Goal: Task Accomplishment & Management: Use online tool/utility

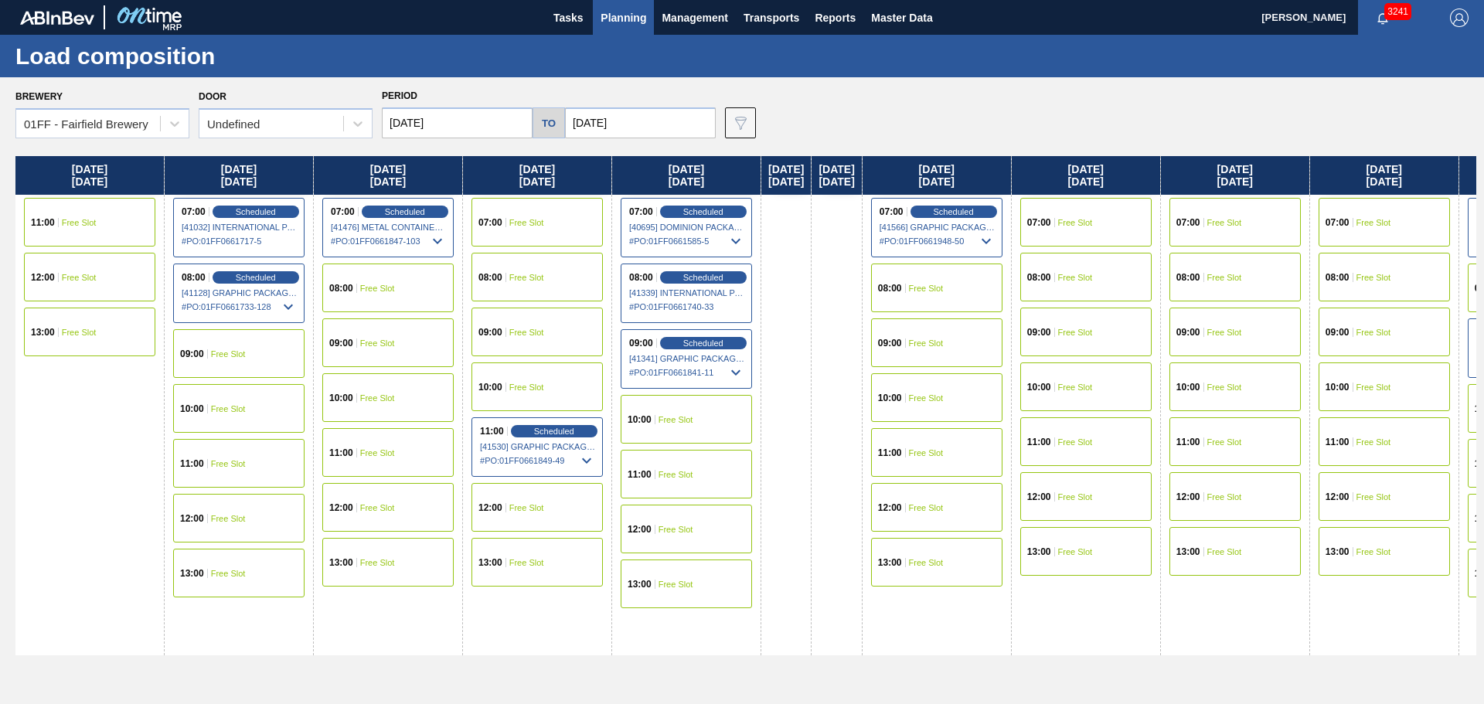
scroll to position [0, 1029]
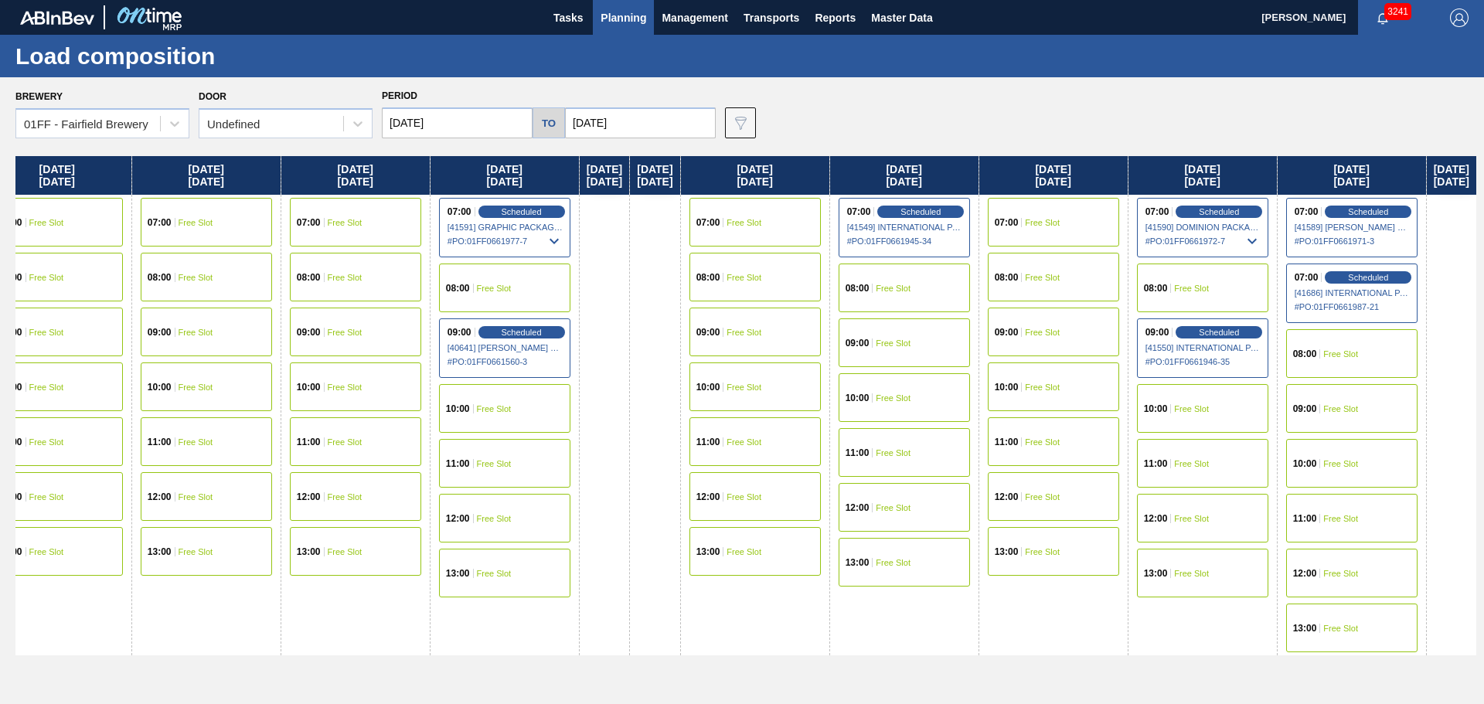
click at [634, 9] on span "Planning" at bounding box center [624, 18] width 46 height 19
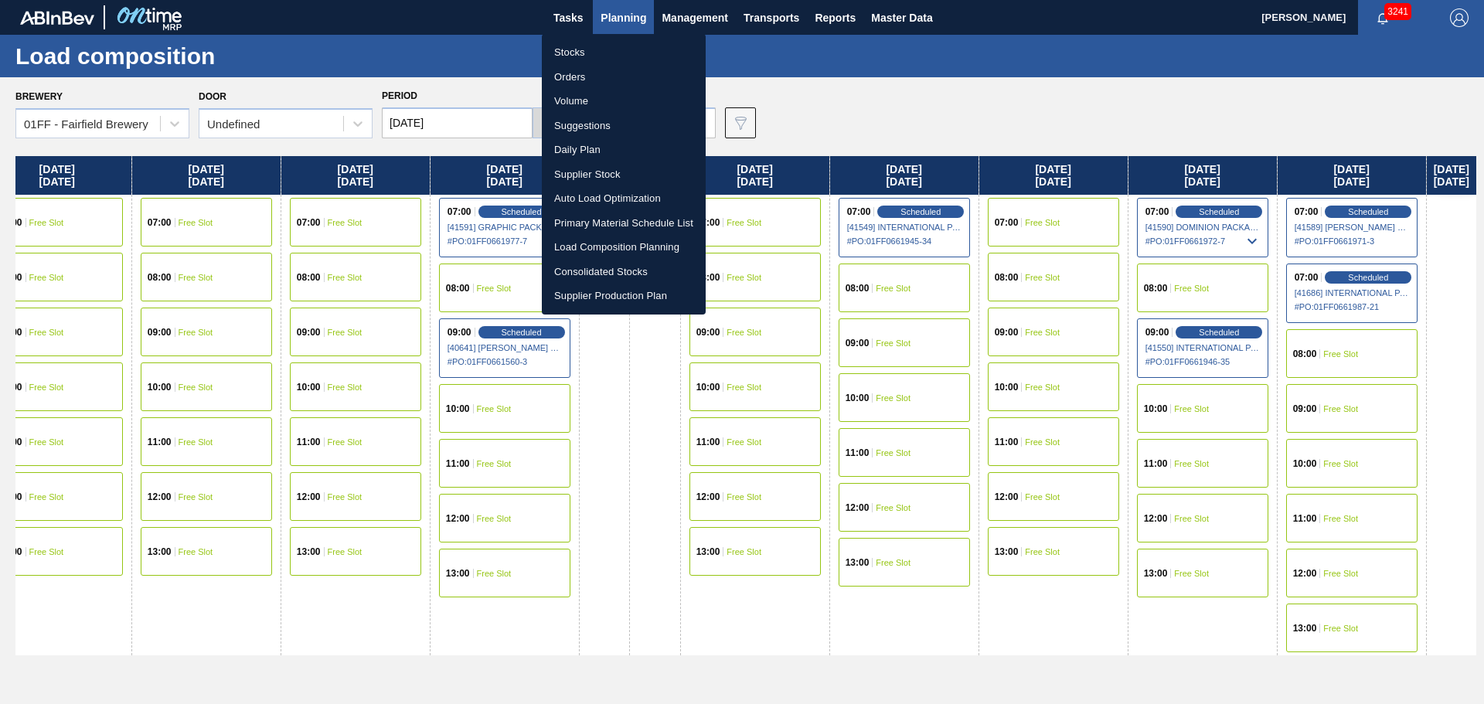
click at [581, 123] on li "Suggestions" at bounding box center [624, 126] width 164 height 25
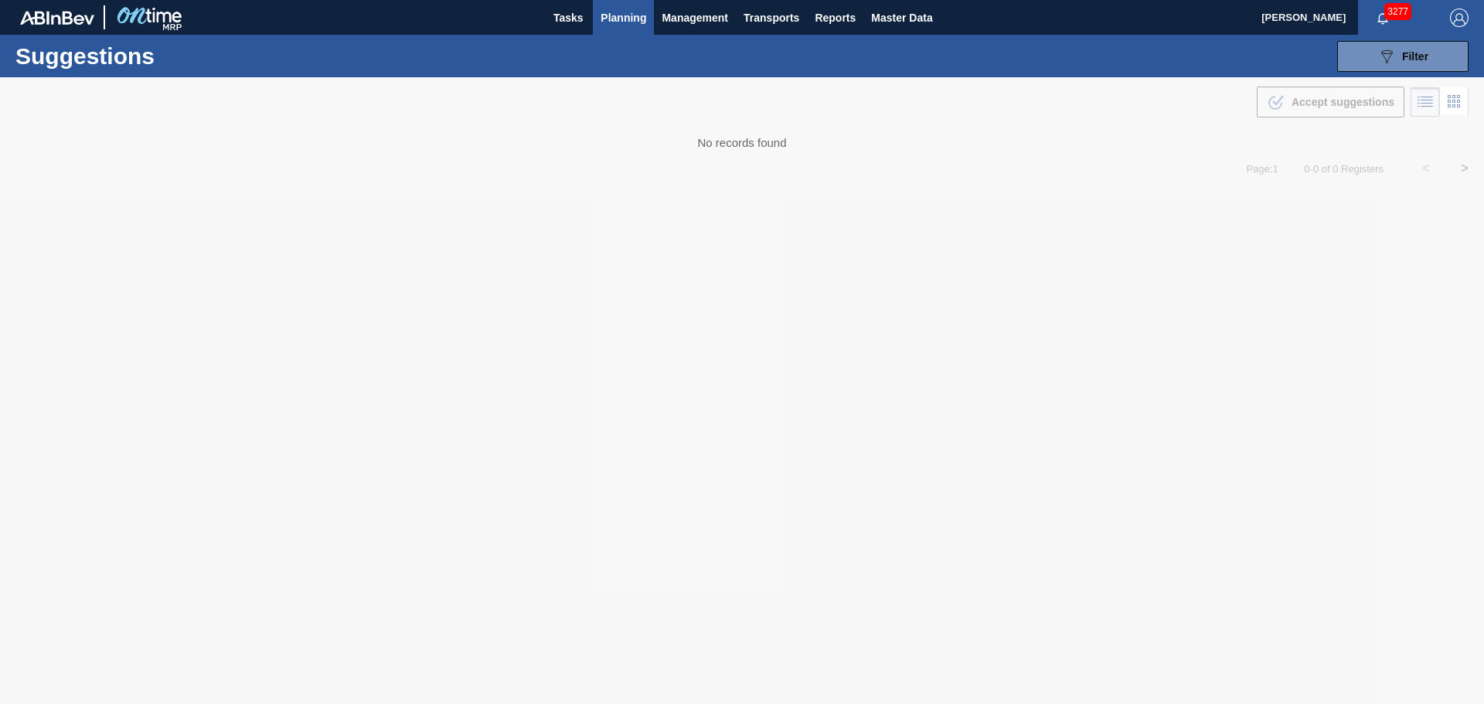
type from "[DATE]"
type to "[DATE]"
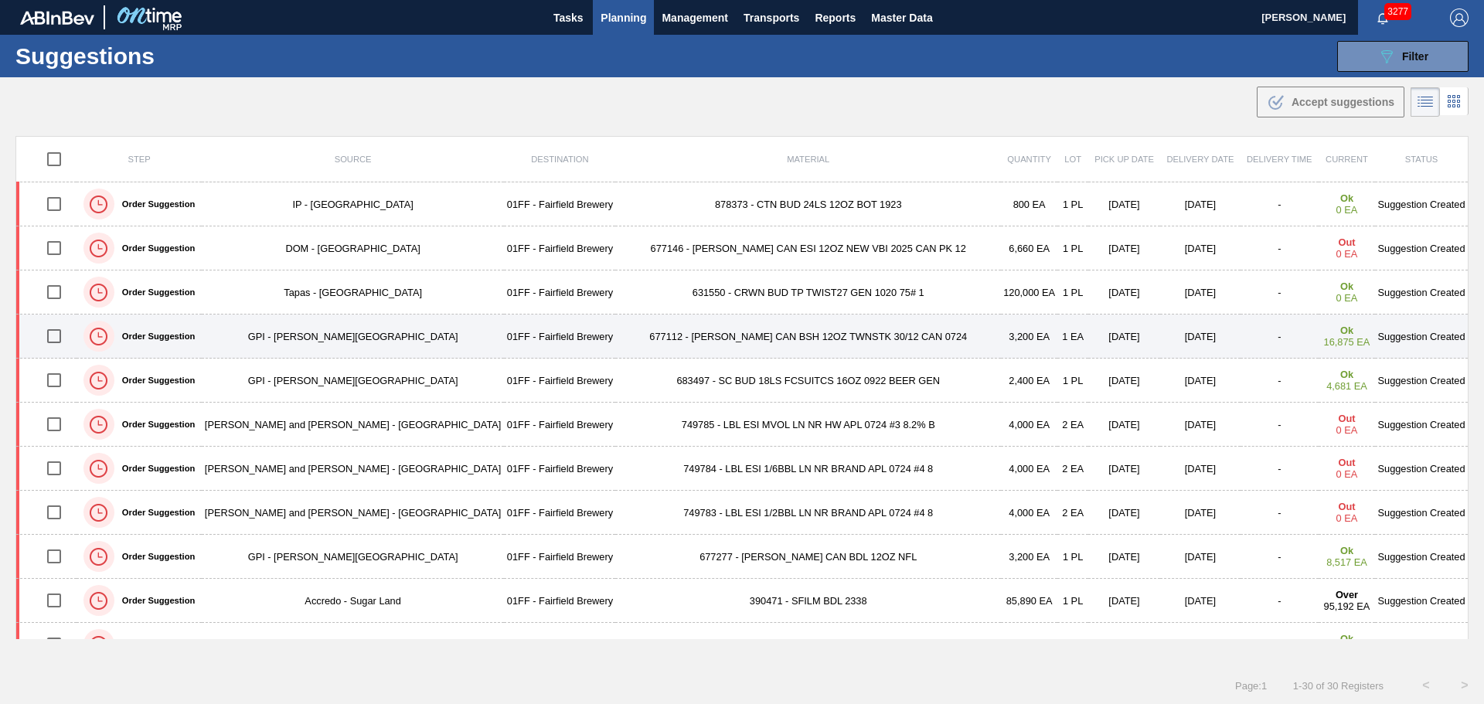
click at [688, 338] on td "677112 - [PERSON_NAME] CAN BSH 12OZ TWNSTK 30/12 CAN 0724" at bounding box center [808, 337] width 386 height 44
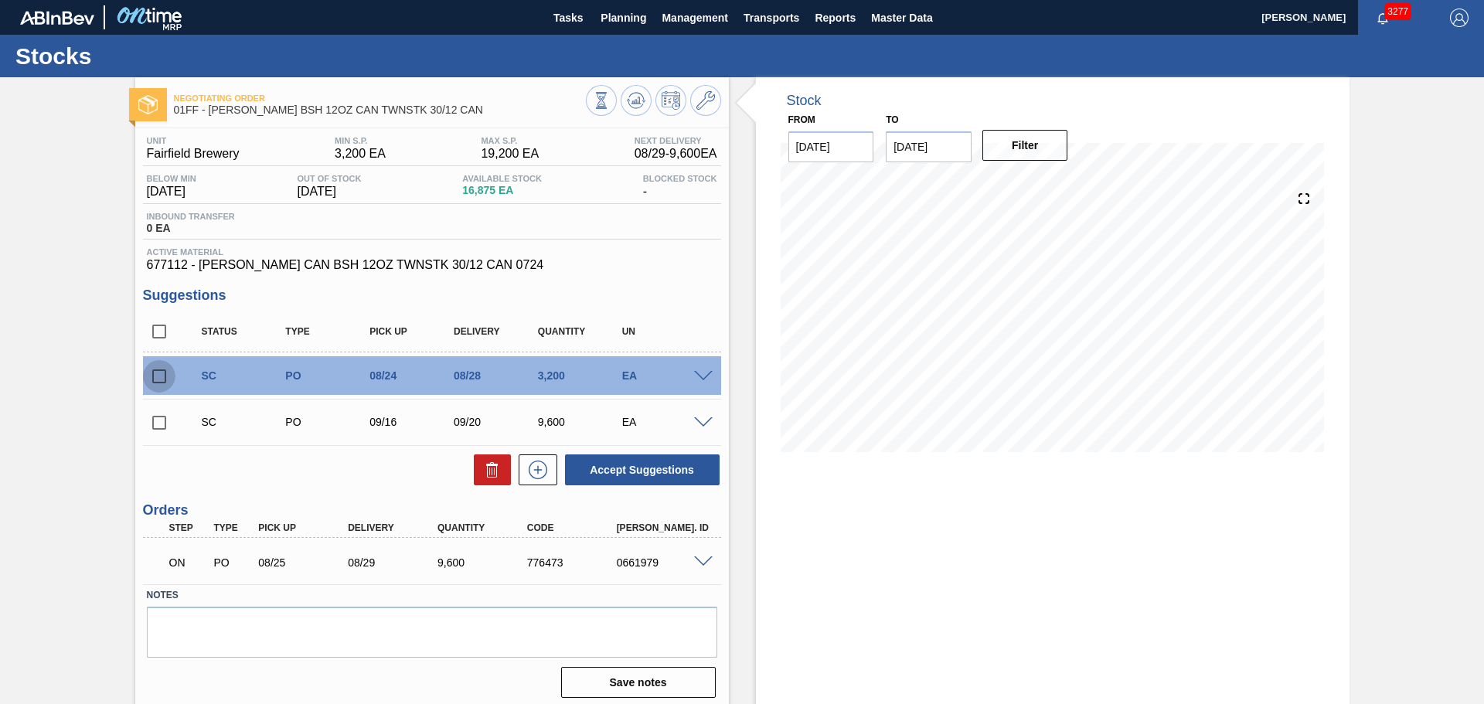
click at [164, 376] on input "checkbox" at bounding box center [159, 376] width 32 height 32
click at [0, 0] on icon at bounding box center [0, 0] width 0 height 0
checkbox input "false"
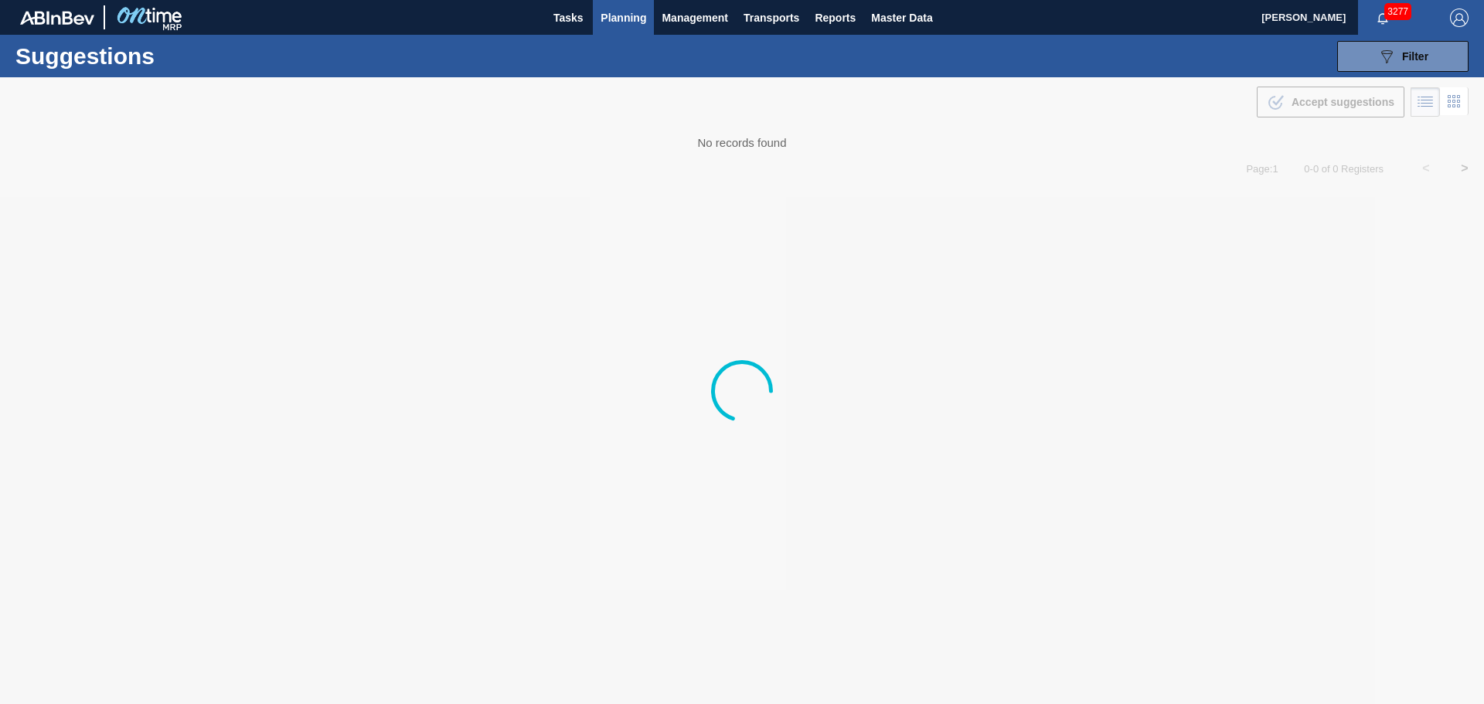
type from "[DATE]"
type to "[DATE]"
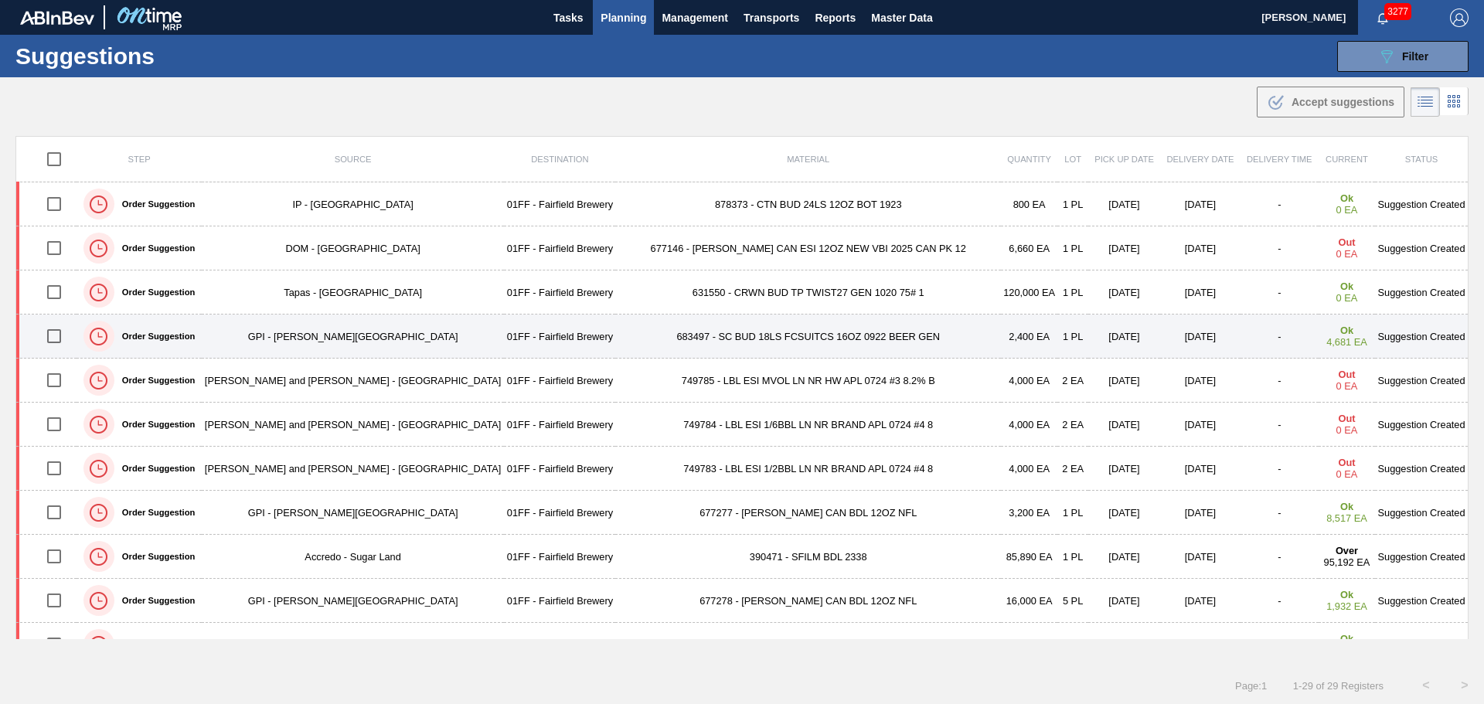
click at [739, 335] on td "683497 - SC BUD 18LS FCSUITCS 16OZ 0922 BEER GEN" at bounding box center [808, 337] width 386 height 44
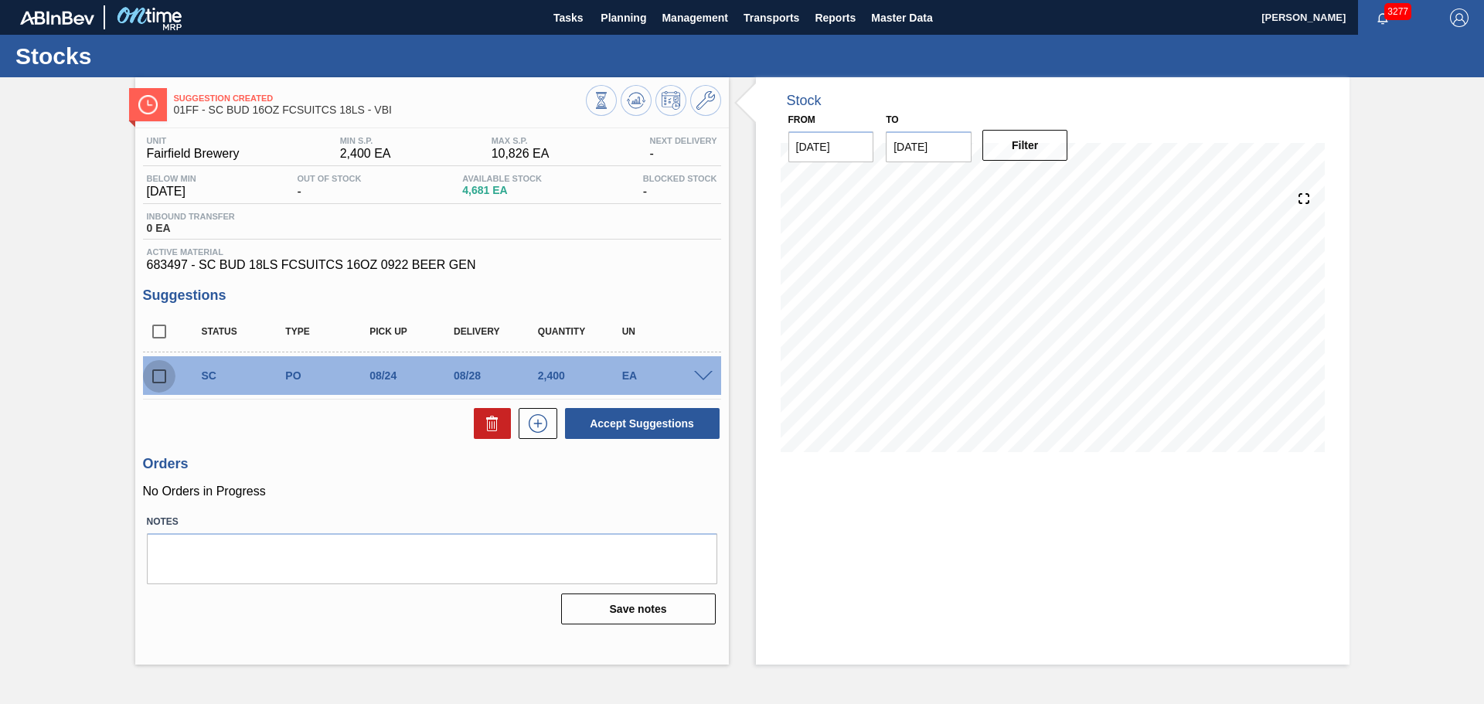
click at [158, 379] on input "checkbox" at bounding box center [159, 376] width 32 height 32
click at [641, 417] on button "Accept Suggestions" at bounding box center [642, 423] width 155 height 31
checkbox input "false"
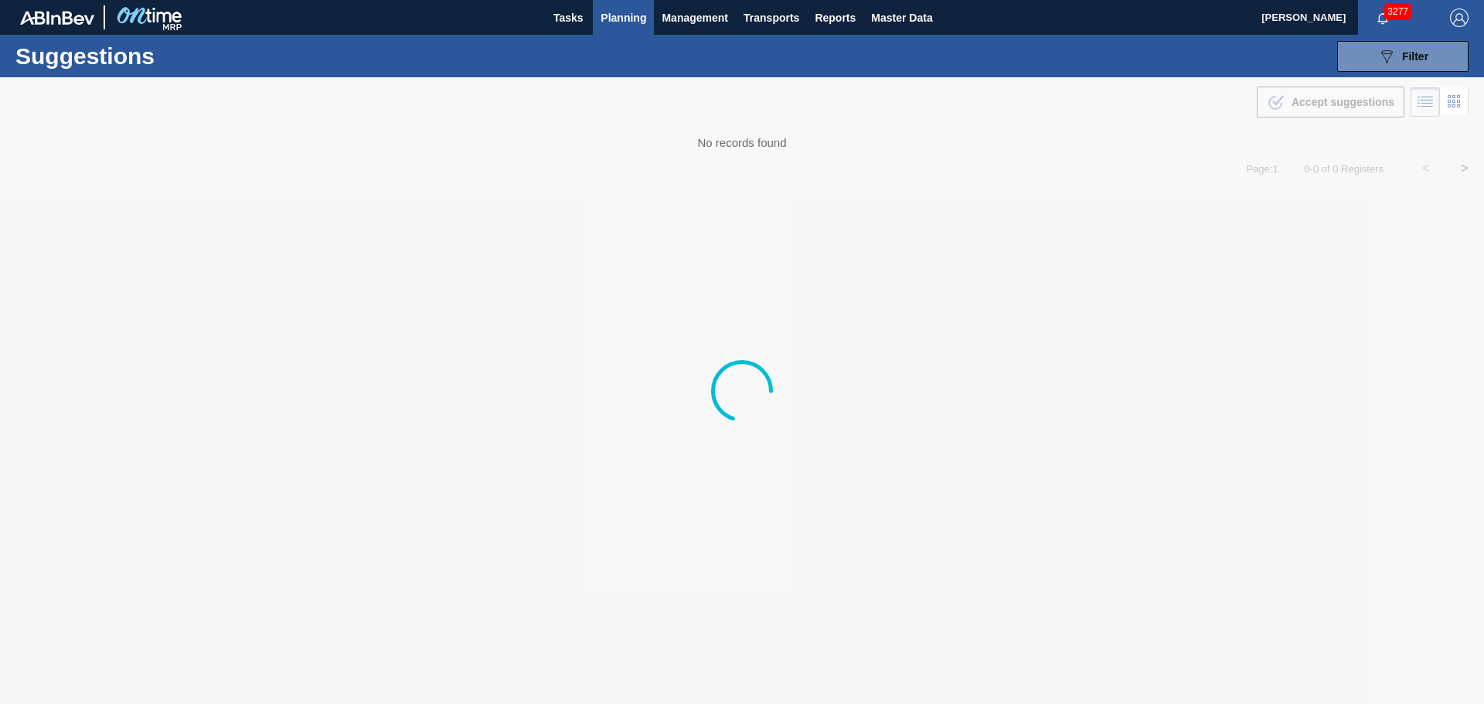
type from "[DATE]"
type to "[DATE]"
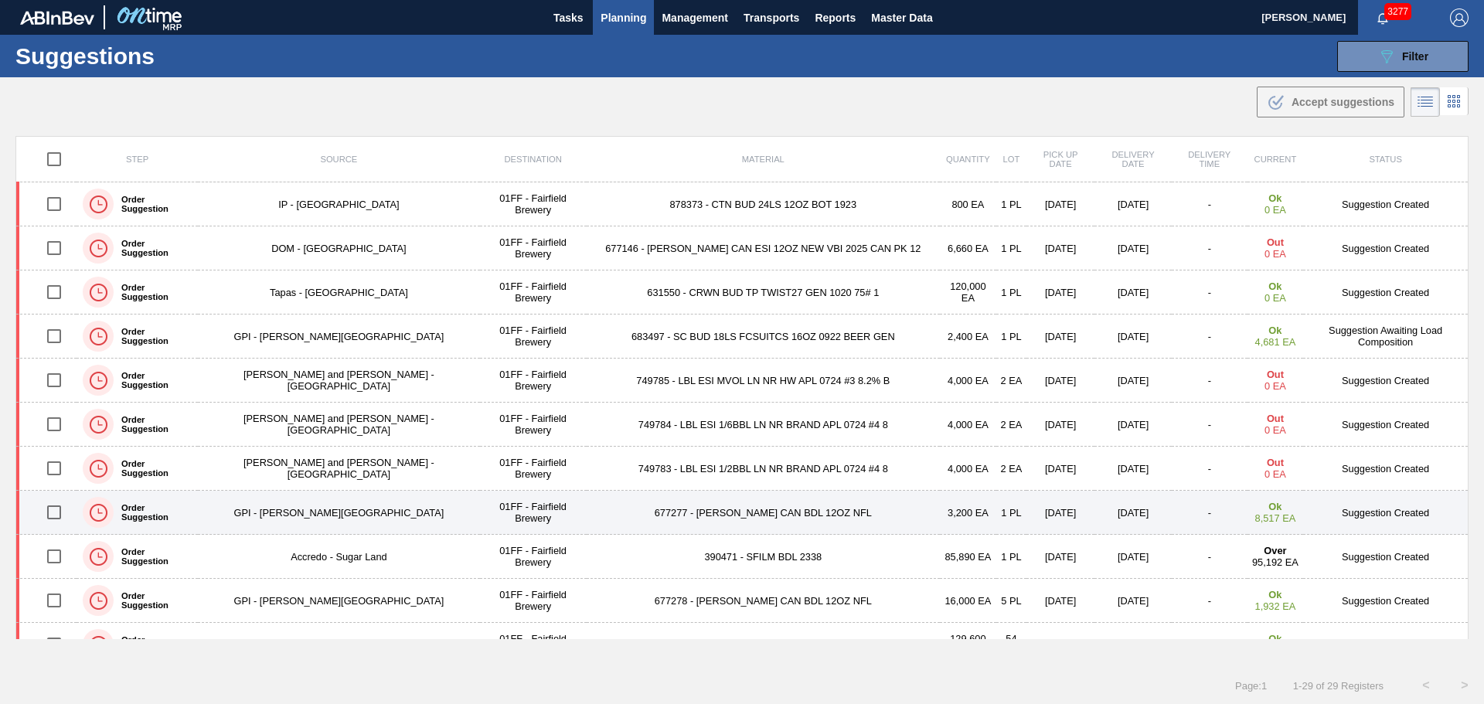
click at [779, 511] on td "677277 - [PERSON_NAME] CAN BDL 12OZ NFL" at bounding box center [763, 513] width 353 height 44
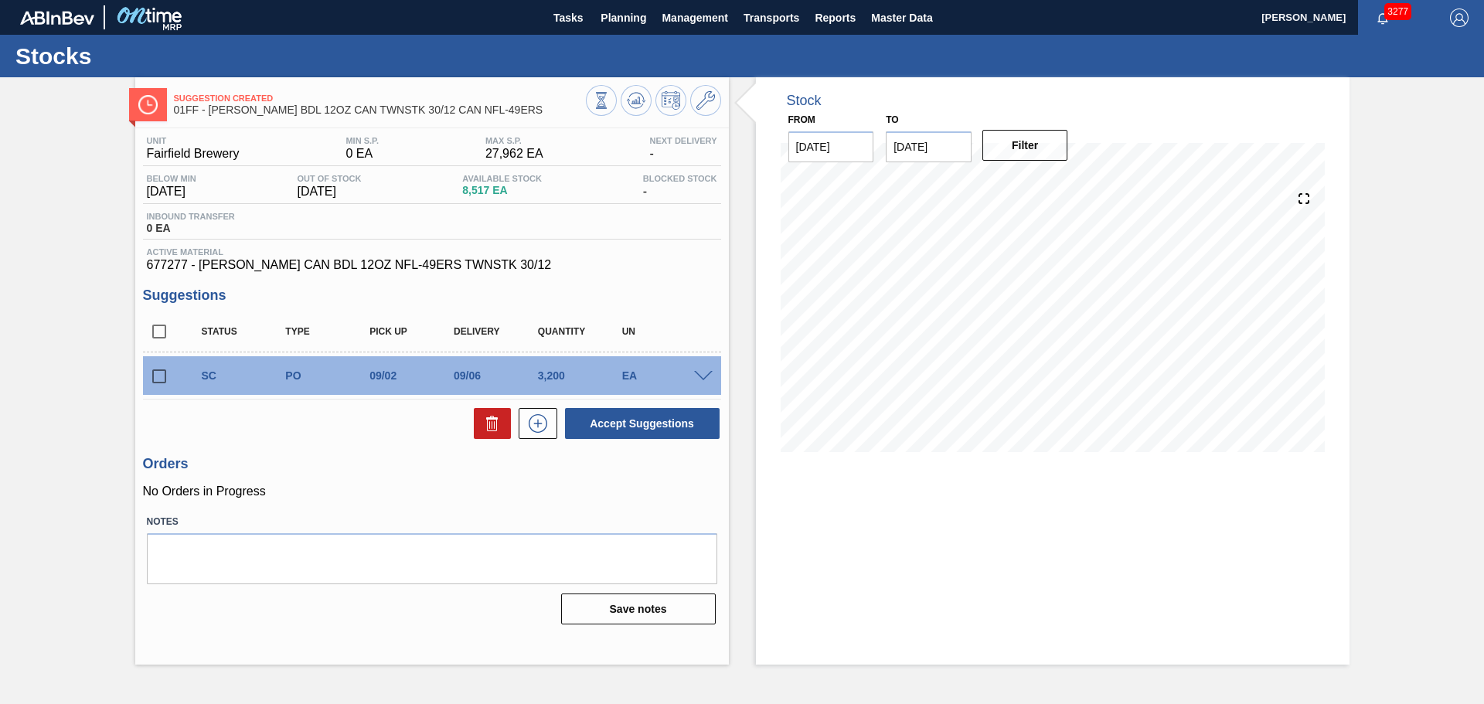
click at [948, 144] on input "[DATE]" at bounding box center [929, 146] width 86 height 31
click at [1051, 278] on div "20" at bounding box center [1054, 283] width 21 height 21
type input "[DATE]"
click at [1027, 155] on button "Filter" at bounding box center [1026, 145] width 86 height 31
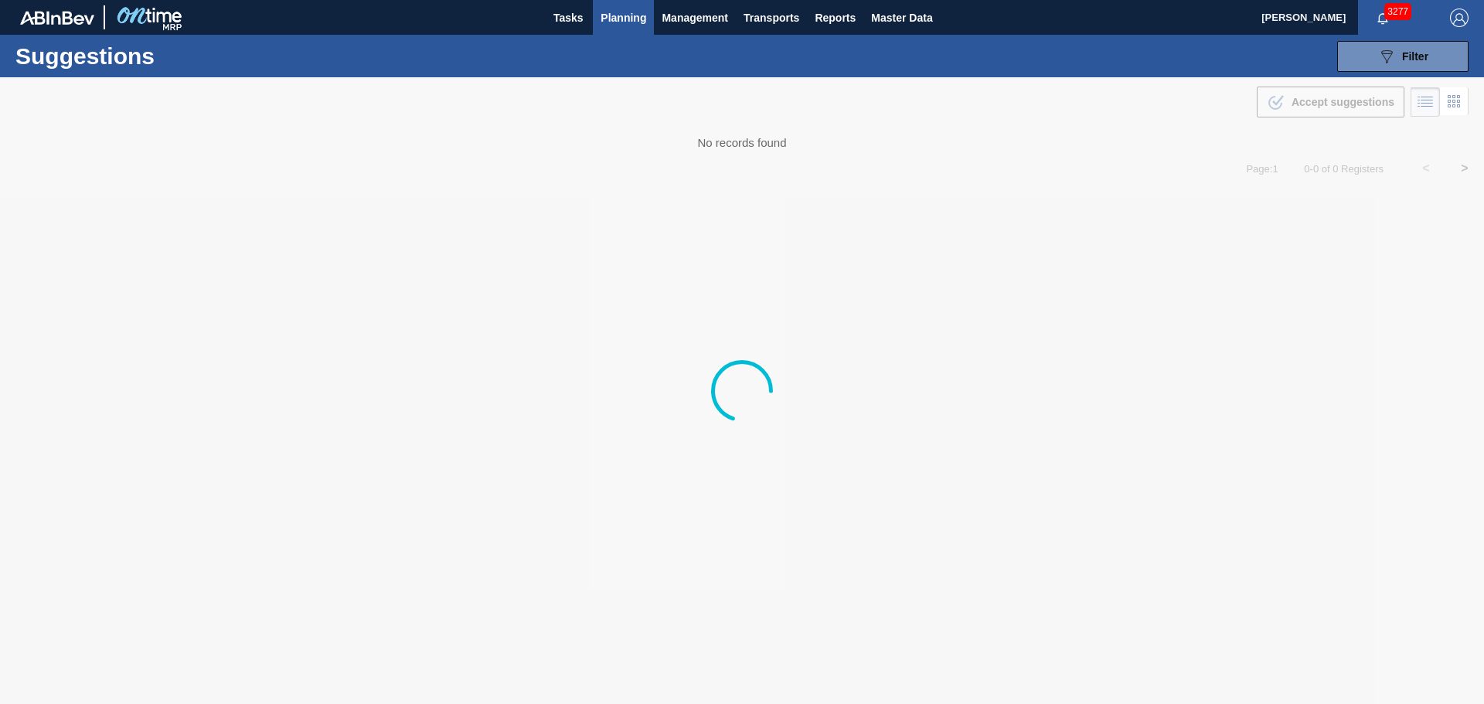
type from "[DATE]"
type to "[DATE]"
